Goal: Task Accomplishment & Management: Use online tool/utility

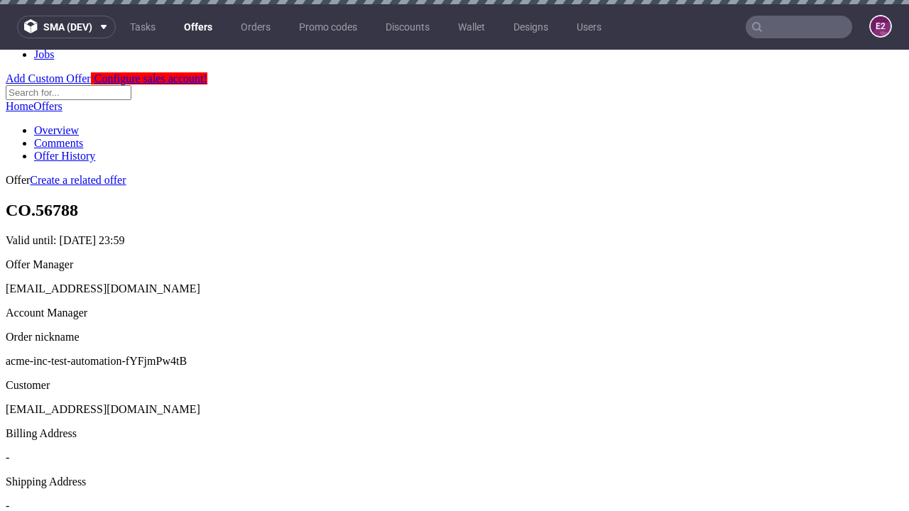
scroll to position [4, 0]
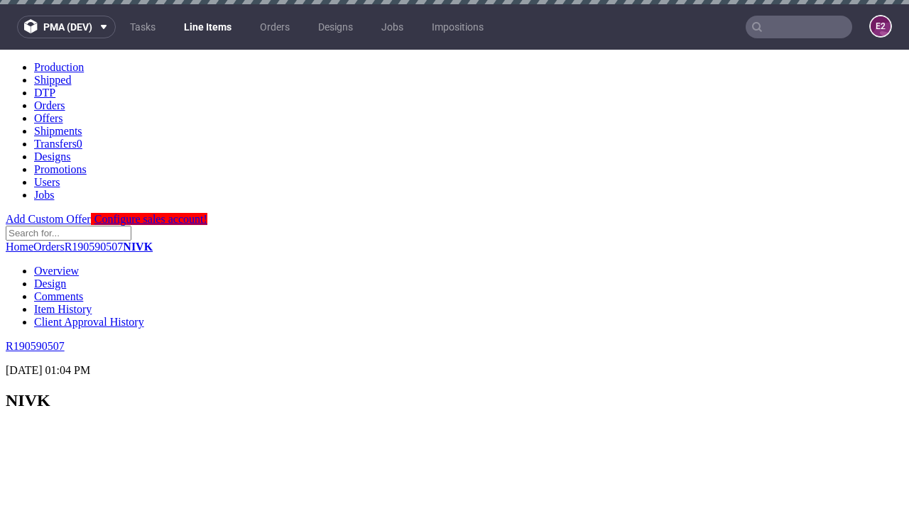
scroll to position [2306, 0]
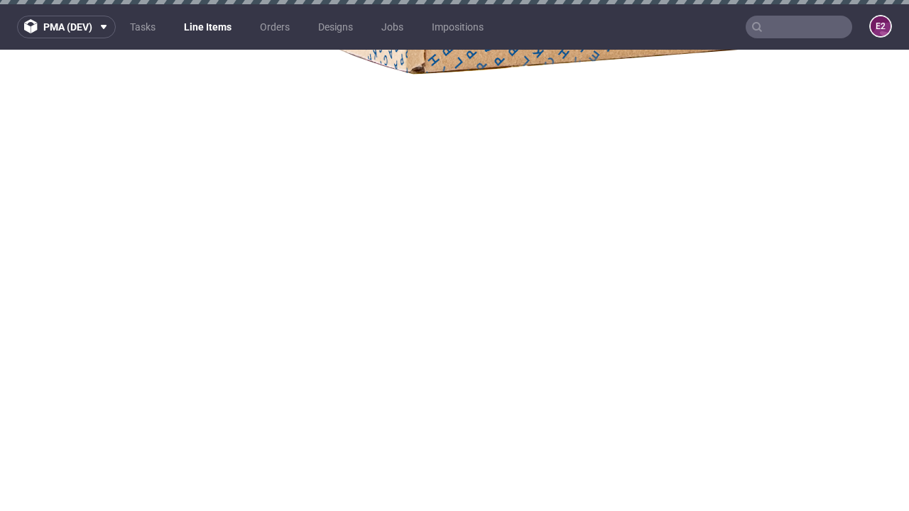
select select "accepted"
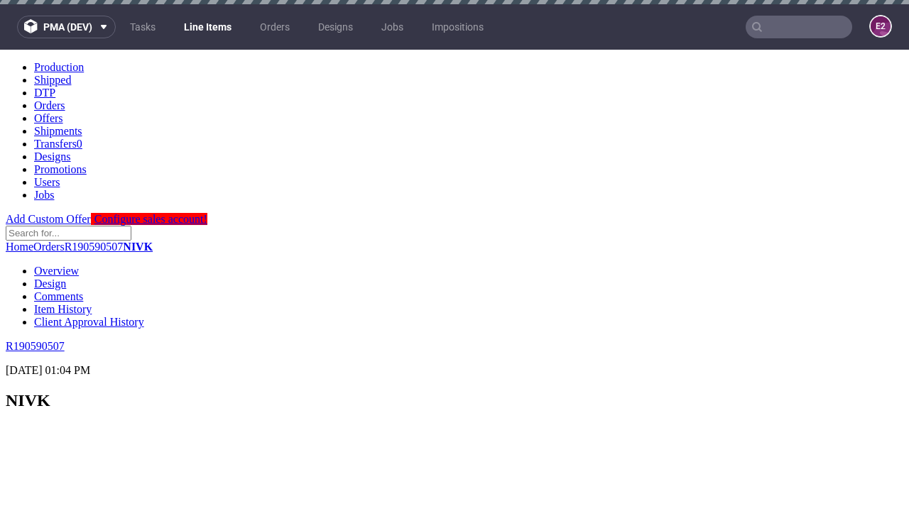
scroll to position [2306, 0]
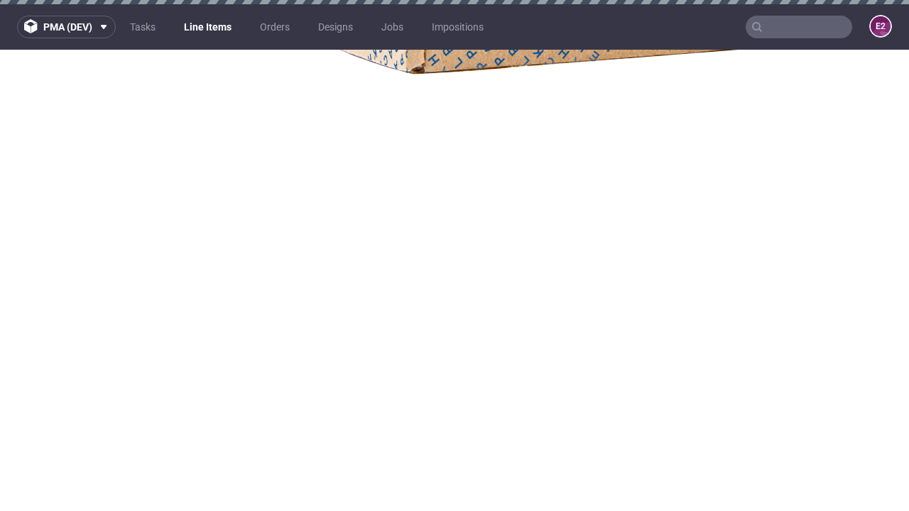
select select "received"
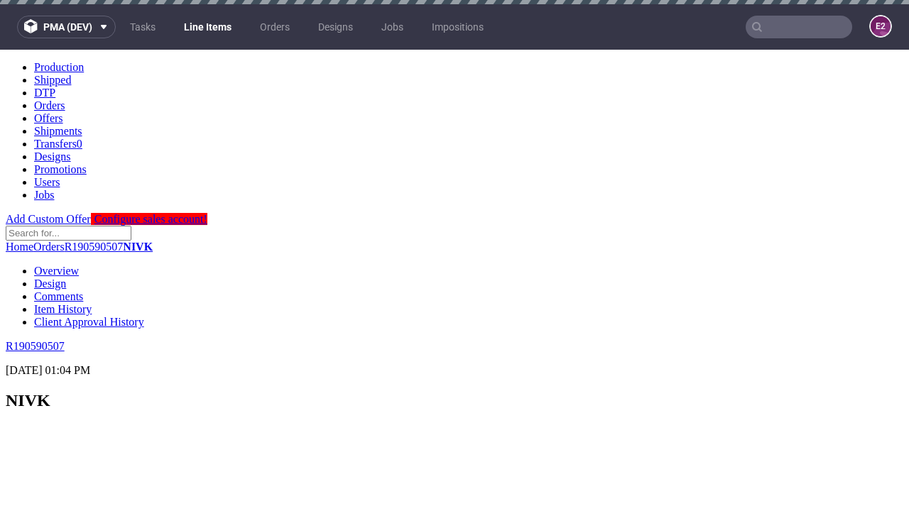
scroll to position [2306, 0]
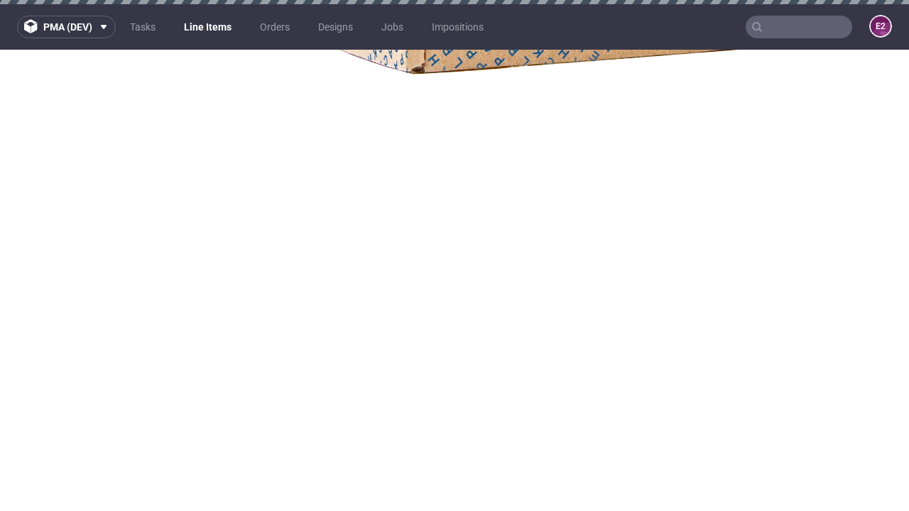
select select "accepted_dtp_issue_reprint"
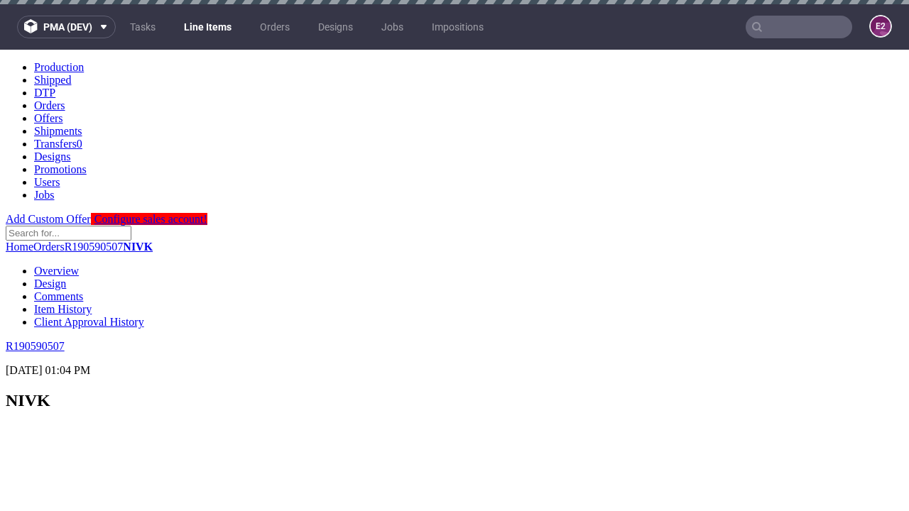
scroll to position [2417, 0]
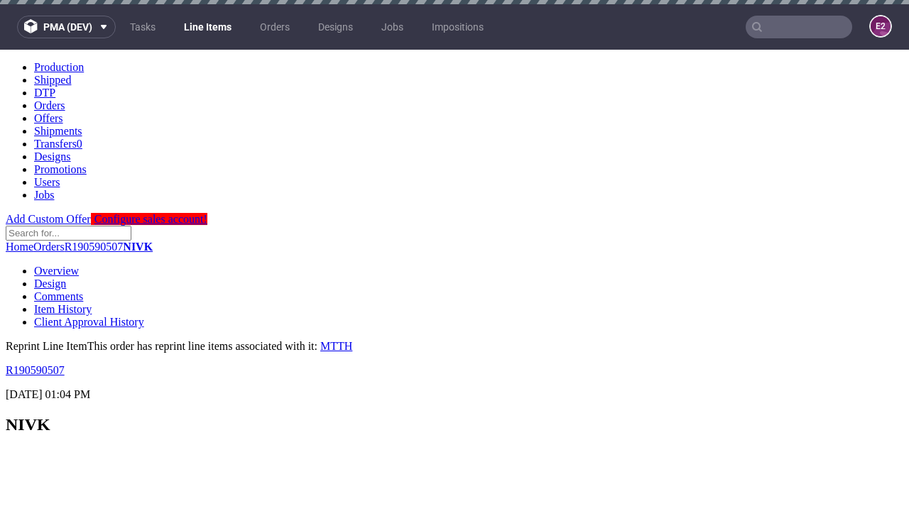
scroll to position [0, 0]
